Goal: Find specific page/section: Find specific page/section

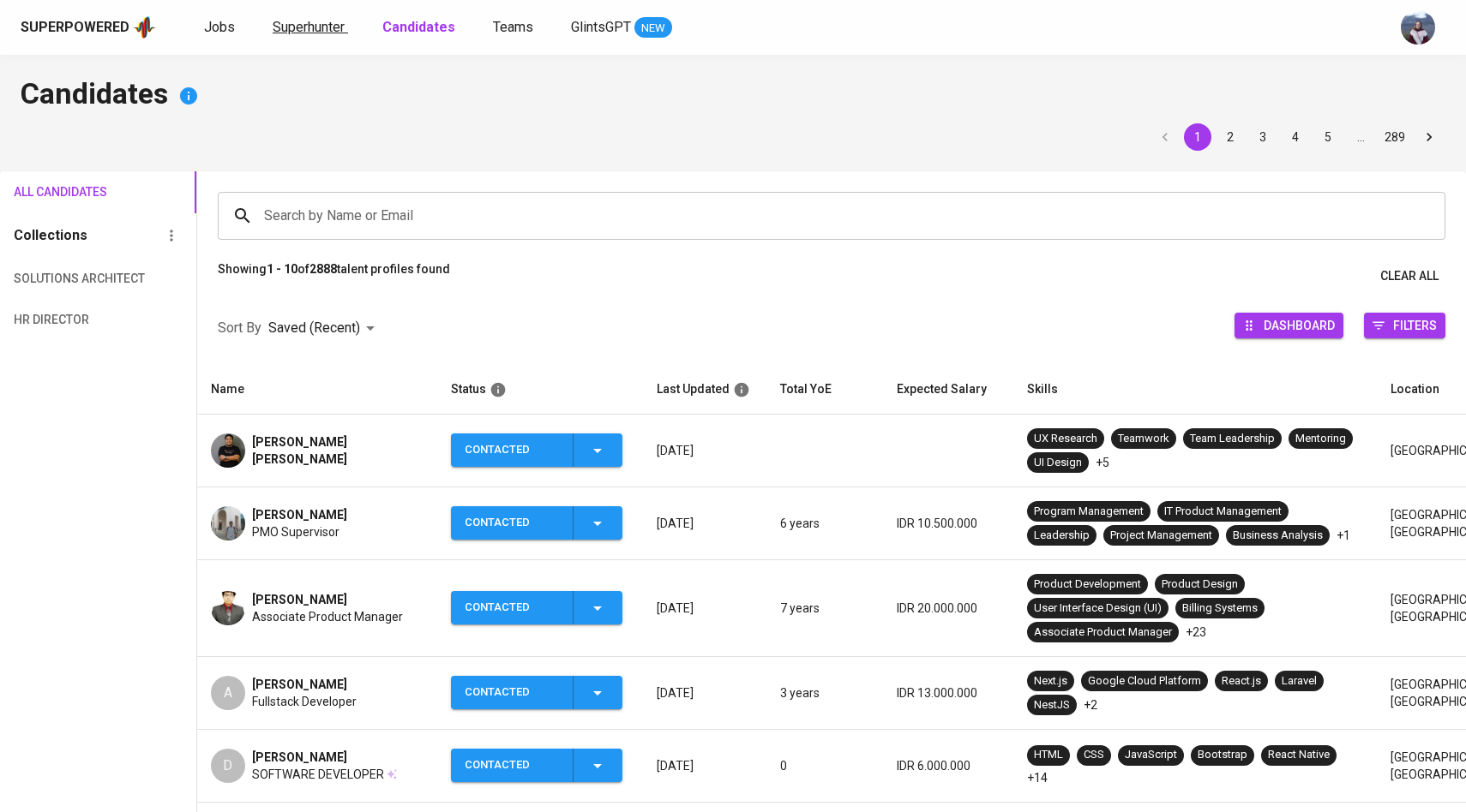
scroll to position [100, 0]
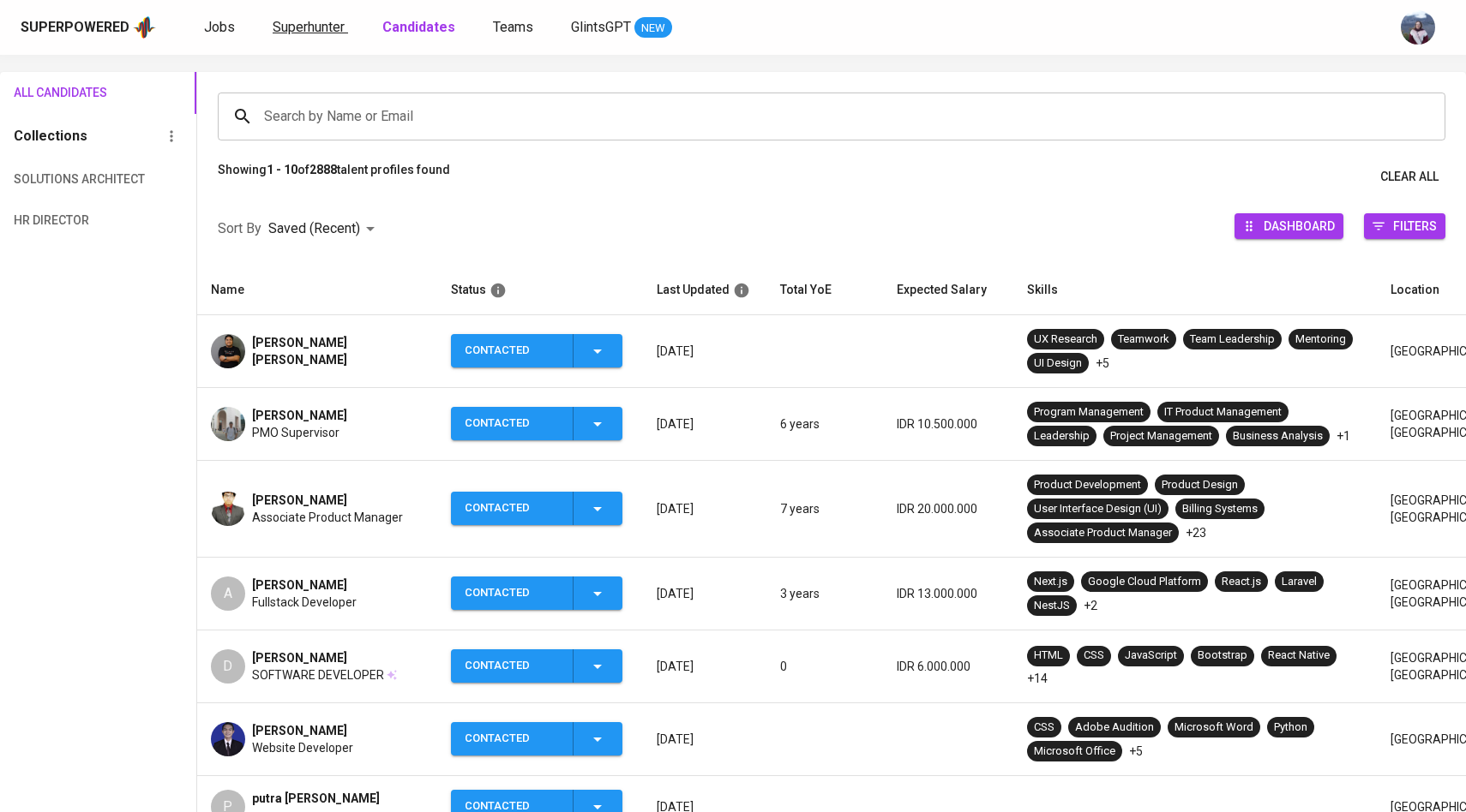
click at [310, 30] on span "Superhunter" at bounding box center [308, 27] width 72 height 16
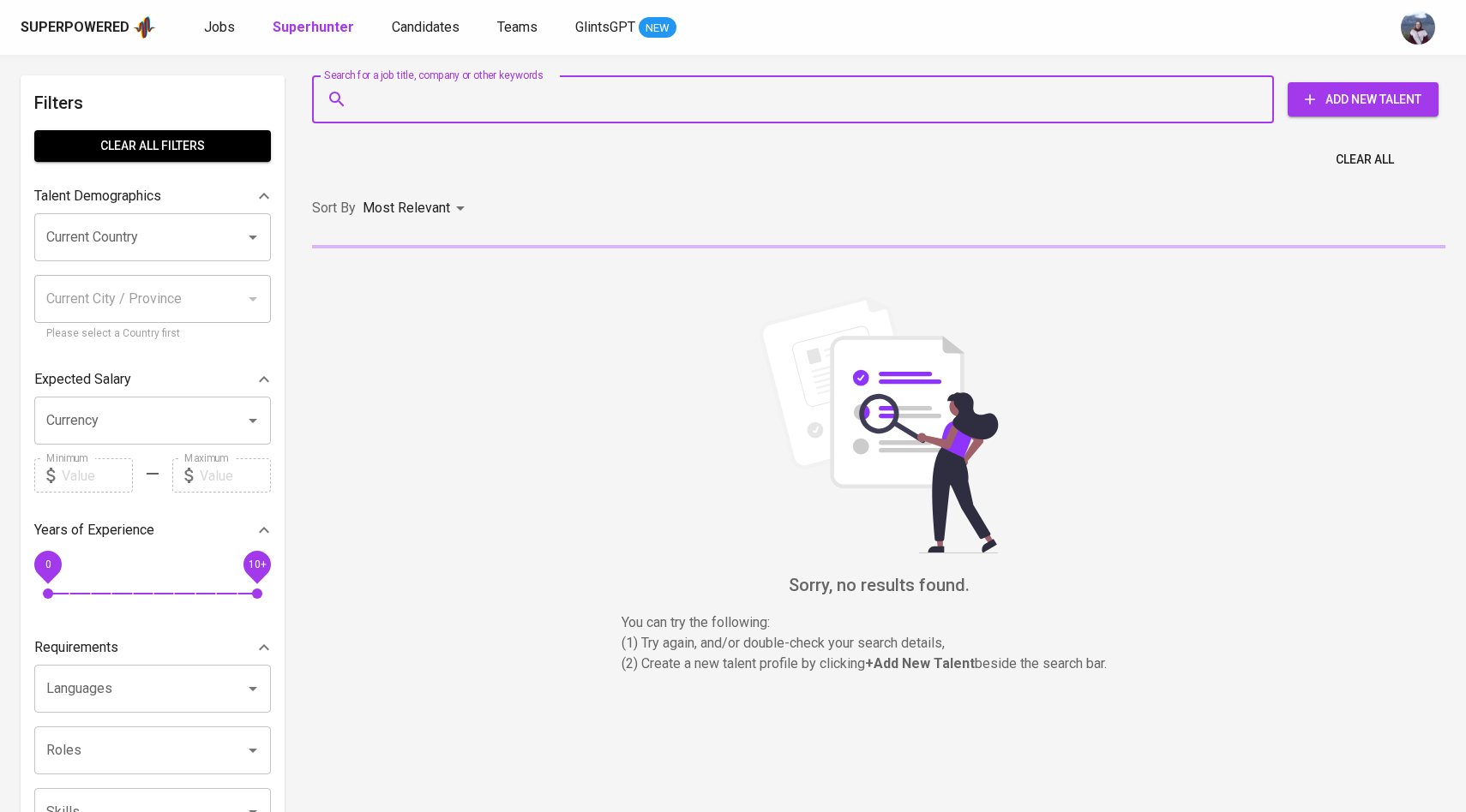
click at [402, 114] on input "Search for a job title, company or other keywords" at bounding box center [796, 100] width 886 height 33
paste input "ager [GEOGRAPHIC_DATA], [GEOGRAPHIC_DATA] | Phone: [PHONE_NUMBER] | Email: [EMA…"
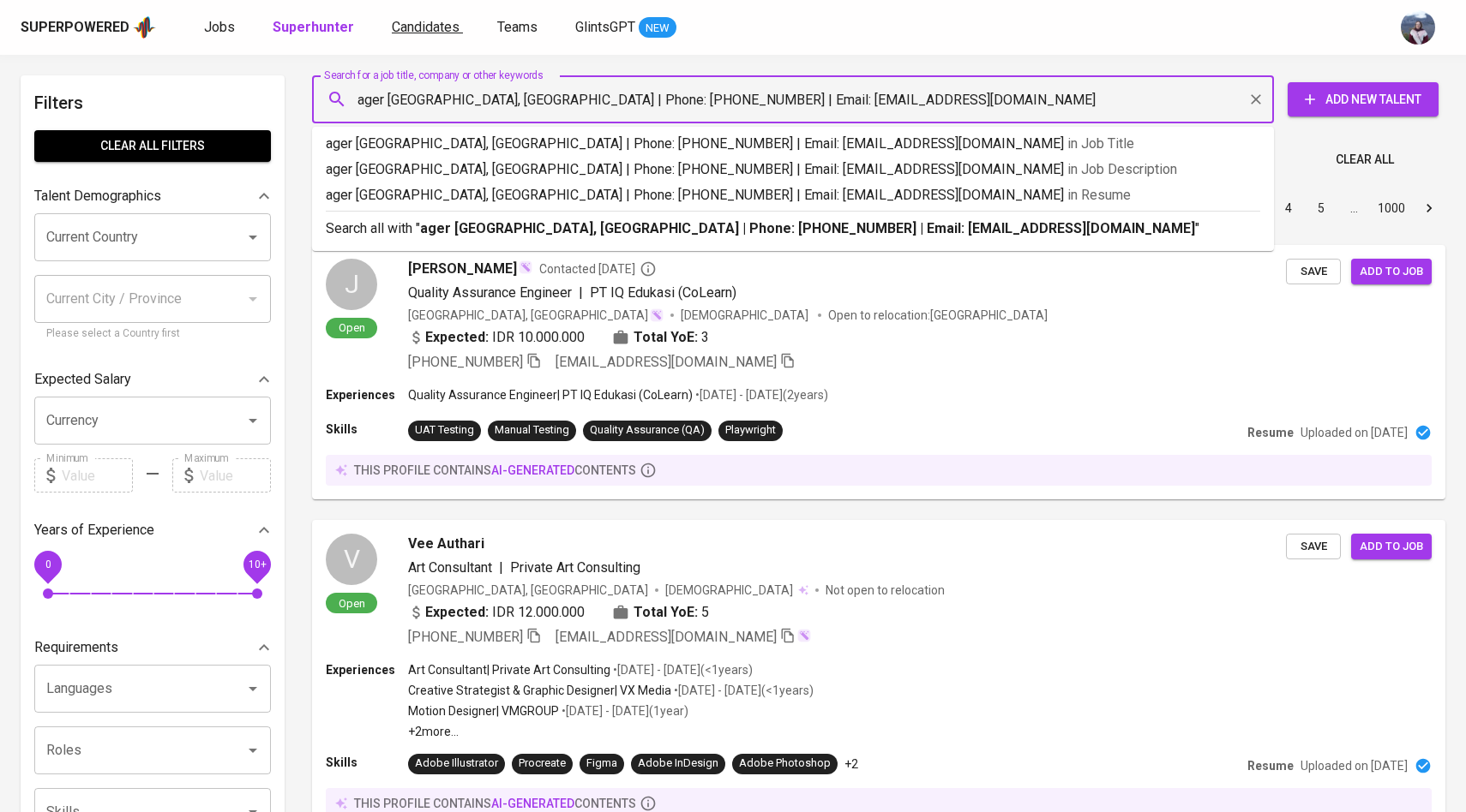
drag, startPoint x: 716, startPoint y: 98, endPoint x: 416, endPoint y: 27, distance: 308.3
type input "[EMAIL_ADDRESS][DOMAIN_NAME]"
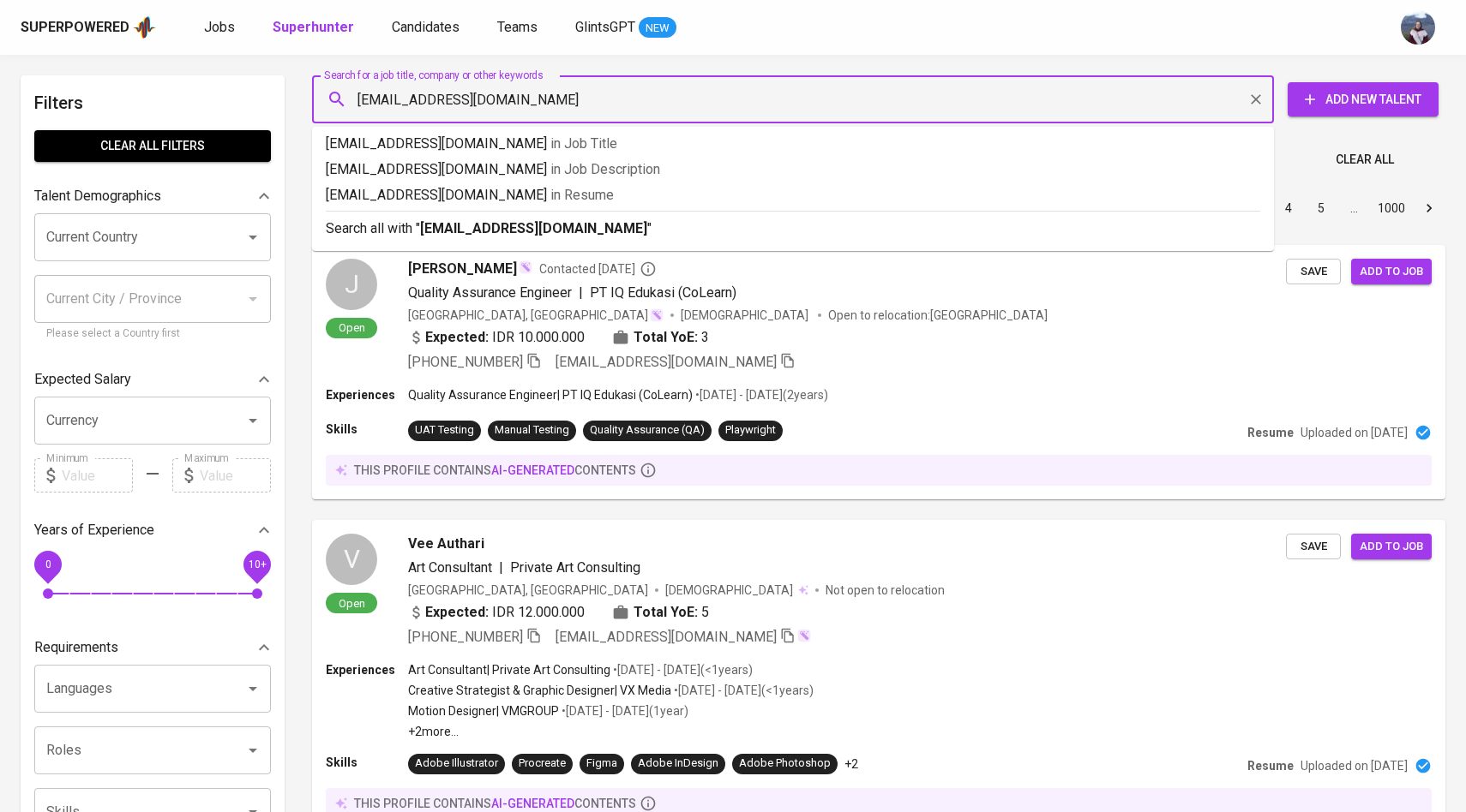
click at [570, 102] on input "[EMAIL_ADDRESS][DOMAIN_NAME]" at bounding box center [796, 100] width 886 height 33
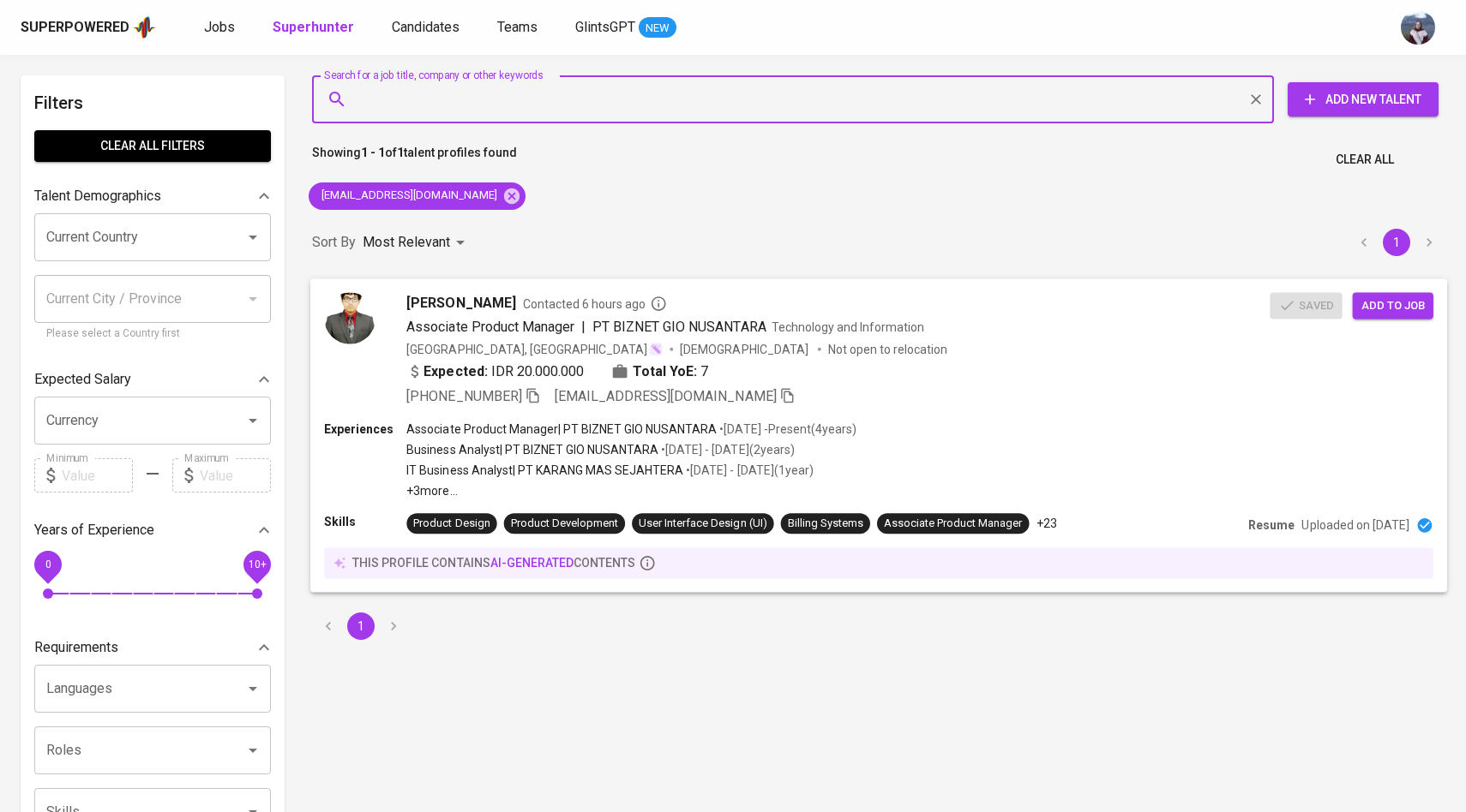
click at [378, 314] on div "[PERSON_NAME] Contacted 6 hours ago Associate Product Manager | PT BIZNET GIO N…" at bounding box center [797, 349] width 945 height 114
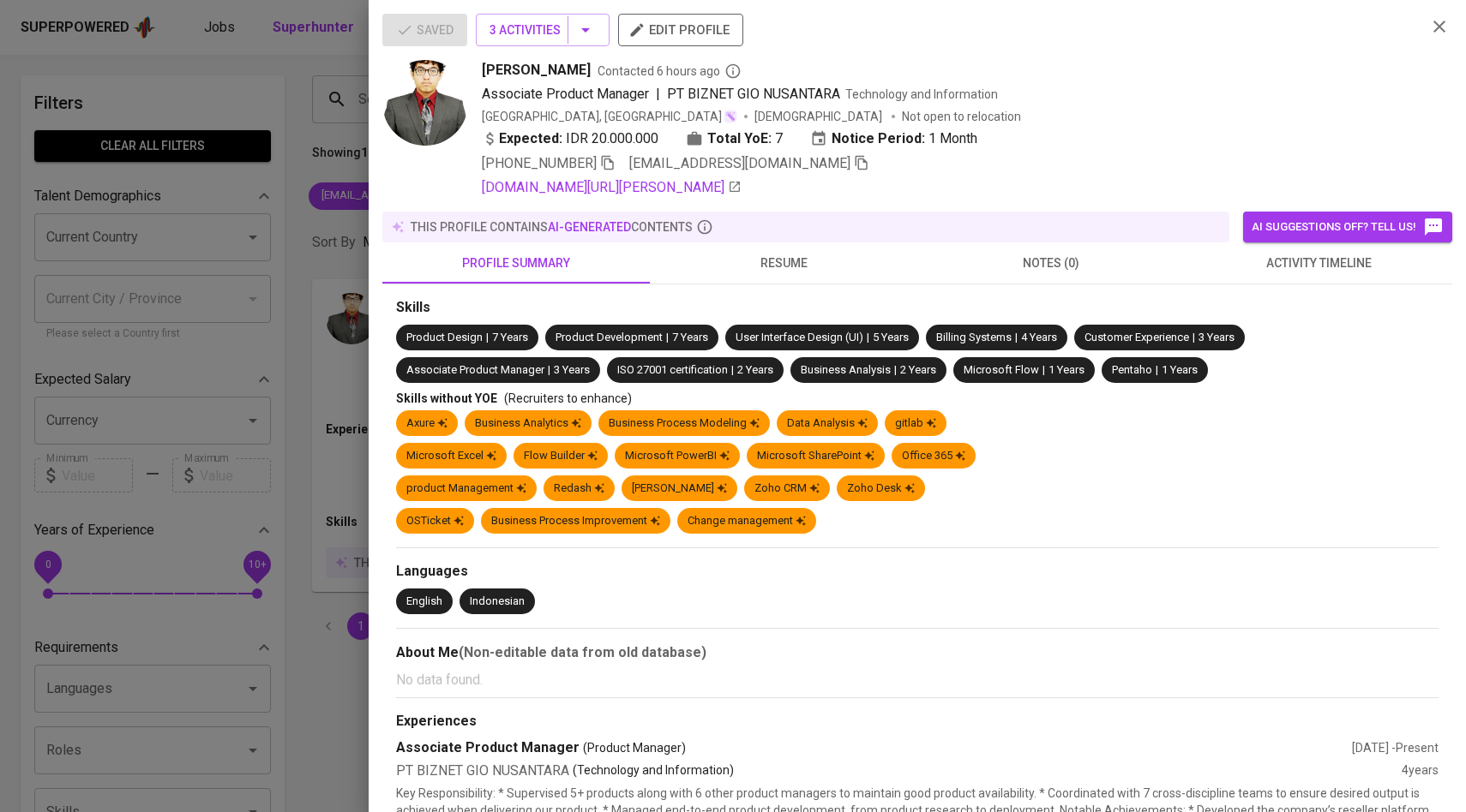
click at [1279, 255] on span "activity timeline" at bounding box center [1319, 264] width 247 height 21
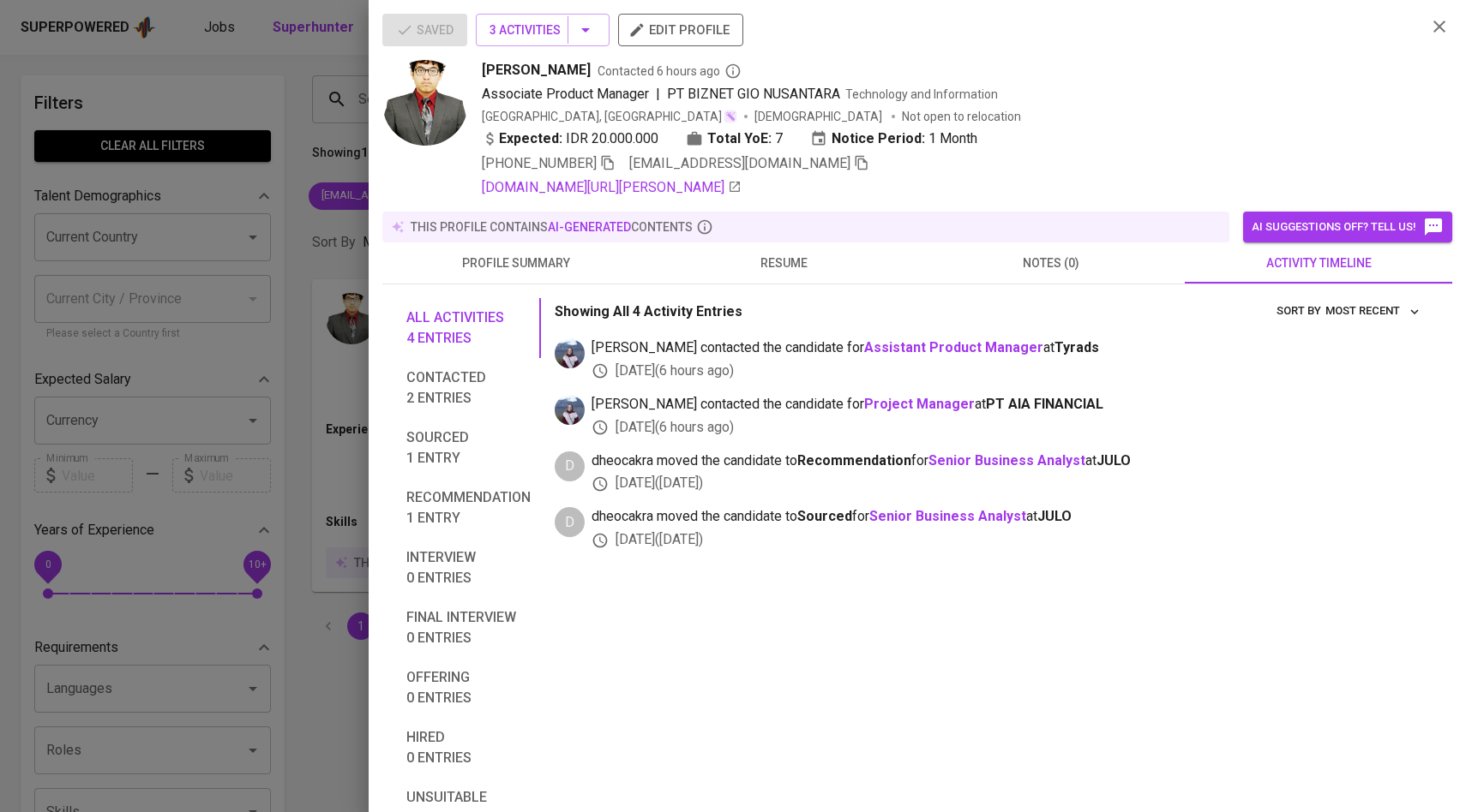
click at [291, 343] on div at bounding box center [733, 406] width 1466 height 812
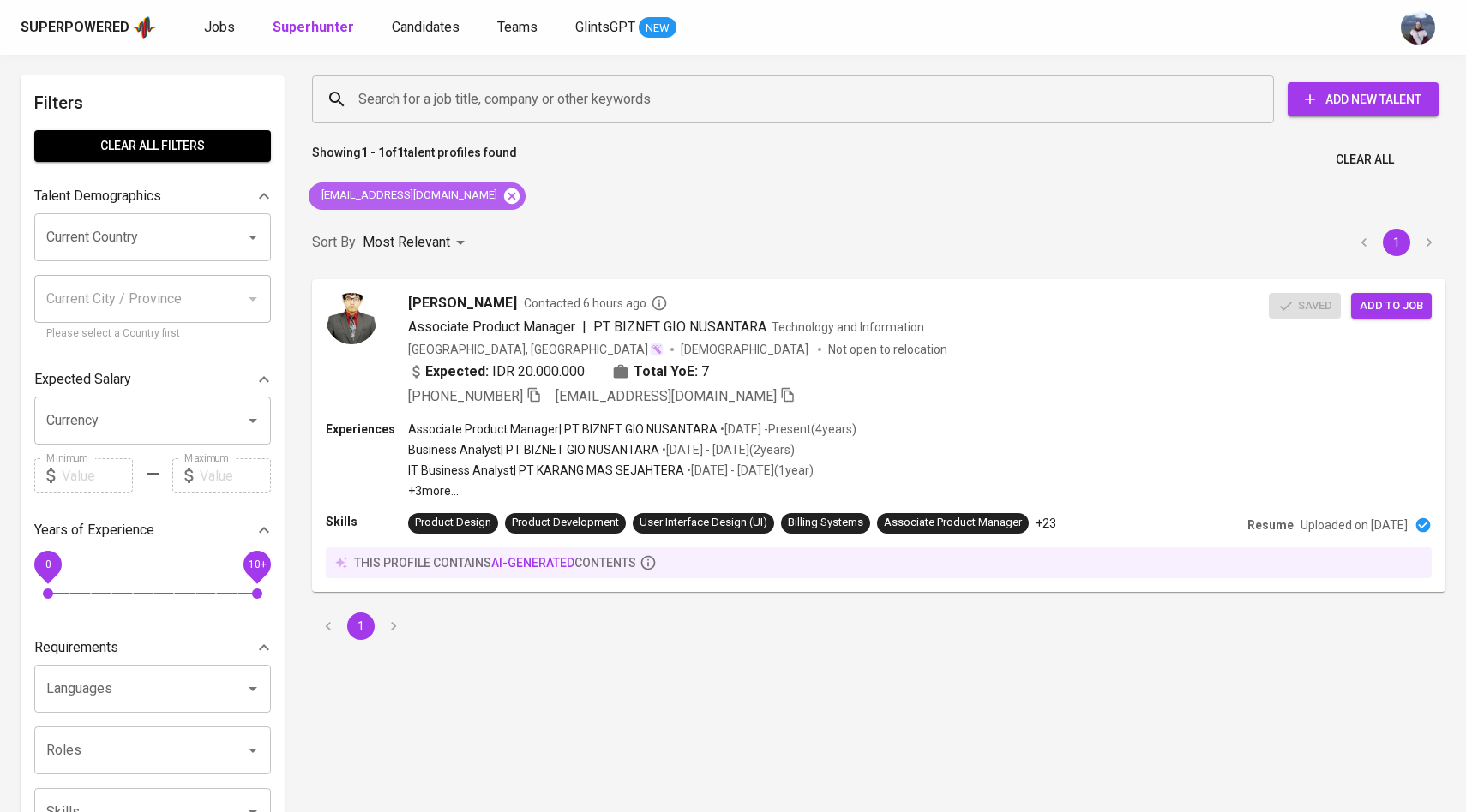
click at [504, 188] on icon at bounding box center [511, 195] width 15 height 15
